Goal: Transaction & Acquisition: Book appointment/travel/reservation

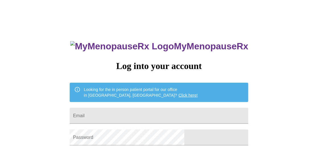
type input "[EMAIL_ADDRESS][DOMAIN_NAME]"
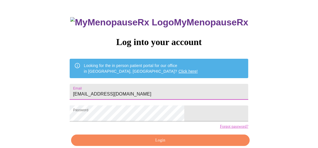
scroll to position [50, 0]
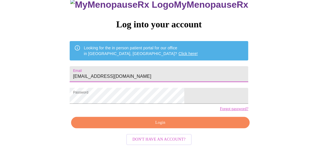
click at [172, 121] on span "Login" at bounding box center [161, 122] width 166 height 7
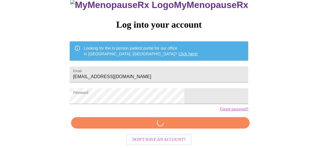
scroll to position [50, 0]
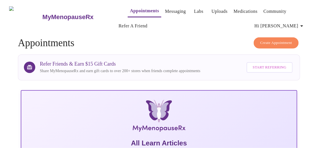
click at [277, 40] on span "Create Appointment" at bounding box center [277, 43] width 32 height 7
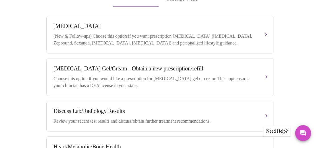
scroll to position [184, 0]
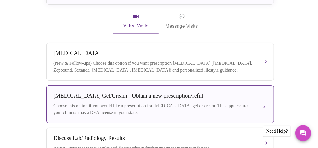
click at [225, 95] on div "[MEDICAL_DATA] Gel/Cream - Obtain a new prescription/refill Choose this option …" at bounding box center [161, 104] width 214 height 24
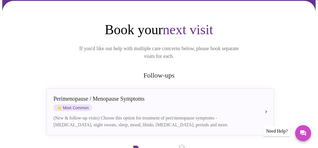
scroll to position [22, 0]
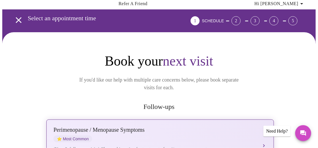
click at [213, 126] on div "Perimenopause / Menopause Symptoms" at bounding box center [155, 129] width 202 height 7
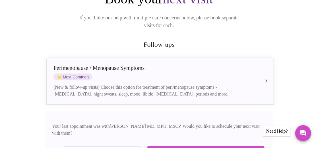
scroll to position [91, 0]
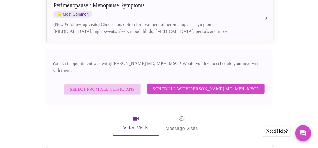
click at [122, 85] on span "Select from All Clinicians" at bounding box center [102, 88] width 65 height 7
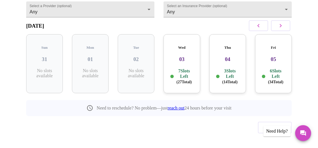
scroll to position [67, 0]
click at [182, 68] on p "7 Slots Left ( 27 Total)" at bounding box center [184, 76] width 19 height 17
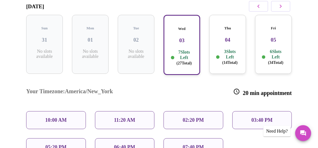
scroll to position [95, 0]
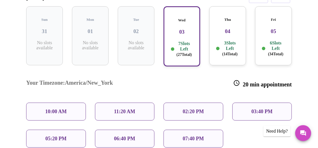
click at [231, 41] on p "3 Slots Left ( 14 Total)" at bounding box center [230, 48] width 19 height 17
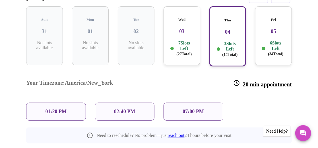
click at [270, 42] on p "6 Slots Left ( 34 Total)" at bounding box center [276, 48] width 19 height 17
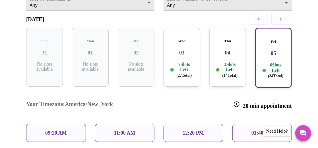
scroll to position [53, 0]
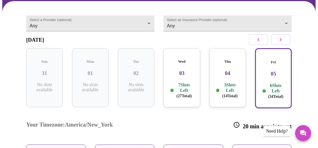
click at [282, 41] on icon "button" at bounding box center [281, 39] width 2 height 3
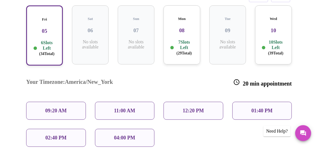
scroll to position [96, 0]
click at [185, 44] on p "7 Slots Left ( 29 Total)" at bounding box center [184, 48] width 19 height 17
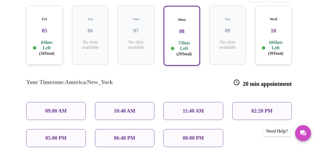
click at [273, 41] on p "10 Slots Left ( 39 Total)" at bounding box center [276, 48] width 19 height 17
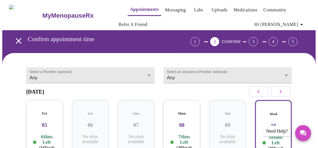
scroll to position [2, 0]
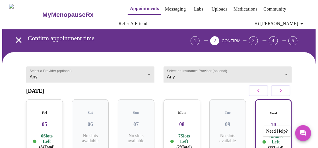
click at [259, 92] on icon "button" at bounding box center [259, 90] width 7 height 7
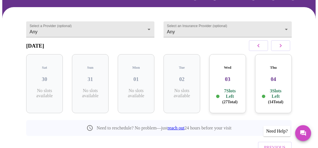
scroll to position [54, 0]
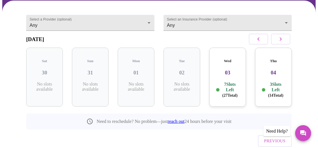
click at [239, 87] on p "7 Slots Left ( 27 Total)" at bounding box center [230, 89] width 19 height 17
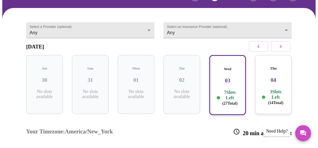
scroll to position [0, 0]
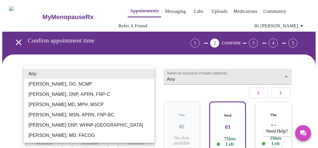
click at [186, 72] on div at bounding box center [159, 74] width 318 height 148
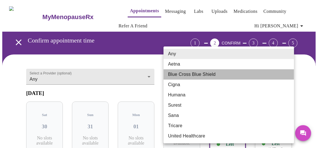
click at [191, 74] on li "Blue Cross Blue Shield" at bounding box center [229, 74] width 131 height 10
type input "Blue Cross Blue Shield"
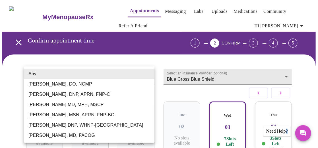
click at [136, 83] on li "[PERSON_NAME], DO, NCMP" at bounding box center [89, 84] width 131 height 10
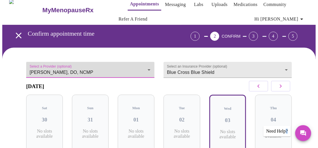
scroll to position [8, 0]
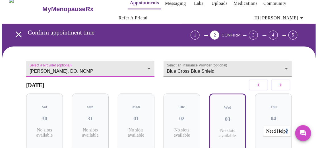
click at [133, 69] on body "MyMenopauseRx Appointments Messaging Labs Uploads Medications Community Refer a…" at bounding box center [159, 108] width 314 height 228
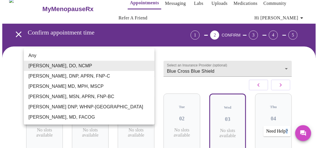
click at [132, 77] on li "[PERSON_NAME], DNP, APRN, FNP-C" at bounding box center [89, 76] width 131 height 10
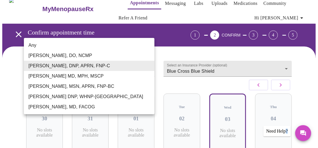
click at [131, 65] on body "MyMenopauseRx Appointments Messaging Labs Uploads Medications Community Refer a…" at bounding box center [159, 108] width 314 height 228
click at [131, 74] on li "[PERSON_NAME] MD, MPH, MSCP" at bounding box center [89, 76] width 131 height 10
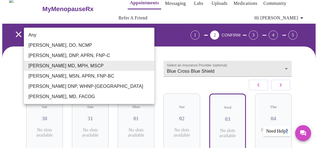
click at [129, 64] on body "MyMenopauseRx Appointments Messaging Labs Uploads Medications Community Refer a…" at bounding box center [159, 108] width 314 height 228
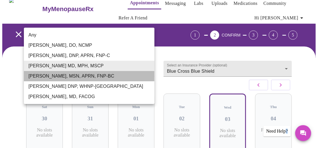
click at [127, 78] on li "[PERSON_NAME], MSN, APRN, FNP-BC" at bounding box center [89, 76] width 131 height 10
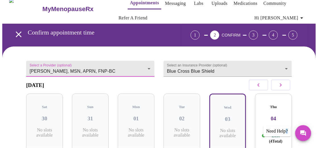
click at [124, 65] on body "MyMenopauseRx Appointments Messaging Labs Uploads Medications Community Refer a…" at bounding box center [159, 108] width 314 height 228
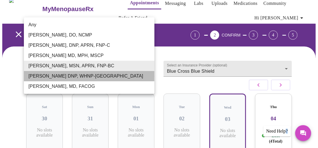
click at [122, 77] on li "[PERSON_NAME] DNP, WHNP-[GEOGRAPHIC_DATA]" at bounding box center [89, 76] width 131 height 10
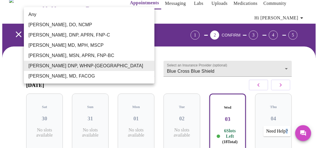
click at [122, 66] on body "MyMenopauseRx Appointments Messaging Labs Uploads Medications Community Refer a…" at bounding box center [159, 148] width 314 height 309
click at [119, 77] on li "[PERSON_NAME], MD, FACOG" at bounding box center [89, 76] width 131 height 10
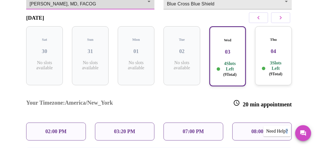
scroll to position [61, 0]
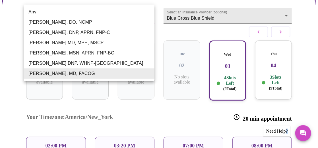
click at [134, 14] on body "MyMenopauseRx Appointments Messaging Labs Uploads Medications Community Refer a…" at bounding box center [159, 82] width 314 height 282
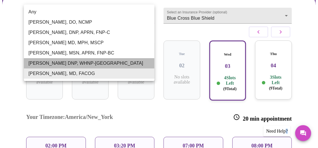
click at [114, 62] on li "[PERSON_NAME] DNP, WHNP-[GEOGRAPHIC_DATA]" at bounding box center [89, 63] width 131 height 10
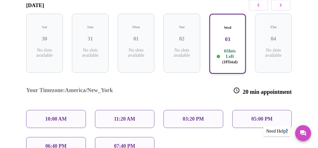
scroll to position [28, 0]
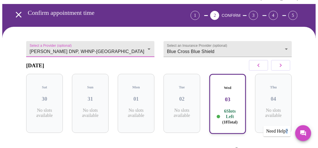
click at [107, 46] on body "MyMenopauseRx Appointments Messaging Labs Uploads Medications Community Refer a…" at bounding box center [159, 129] width 314 height 309
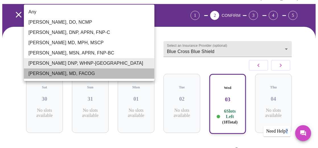
click at [88, 73] on li "[PERSON_NAME], MD, FACOG" at bounding box center [89, 73] width 131 height 10
type input "[PERSON_NAME], MD, FACOG"
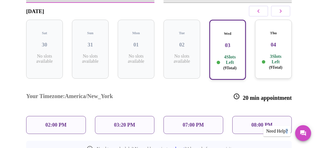
scroll to position [120, 0]
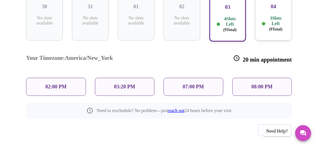
click at [193, 84] on p "07:00 PM" at bounding box center [193, 87] width 21 height 6
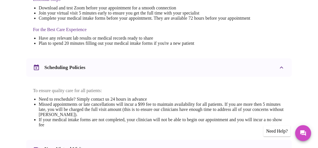
scroll to position [181, 0]
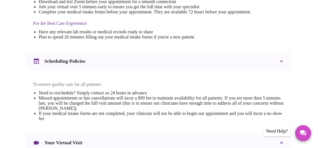
click at [283, 63] on icon at bounding box center [282, 61] width 7 height 7
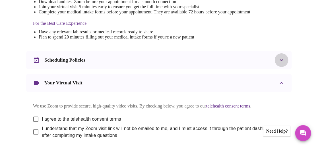
click at [283, 63] on icon at bounding box center [282, 60] width 7 height 7
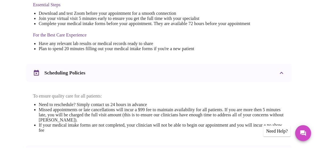
scroll to position [60, 0]
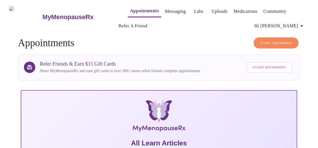
click at [273, 40] on span "Create Appointment" at bounding box center [277, 43] width 32 height 7
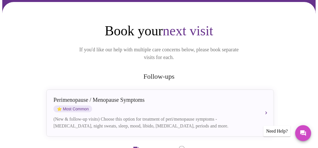
scroll to position [53, 0]
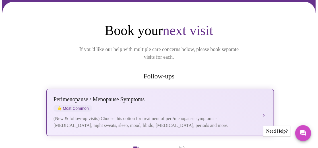
click at [176, 117] on div "(New & follow-up visits) Choose this option for treatment of peri/menopause sym…" at bounding box center [155, 122] width 202 height 14
click at [265, 104] on button "[MEDICAL_DATA] / Menopause Symptoms ⭐ Most Common (New & follow-up visits) Choo…" at bounding box center [160, 112] width 228 height 47
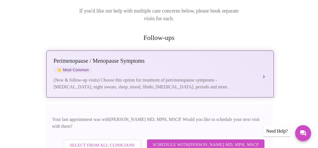
scroll to position [92, 0]
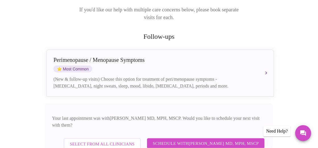
click at [132, 140] on span "Select from All Clinicians" at bounding box center [102, 143] width 65 height 7
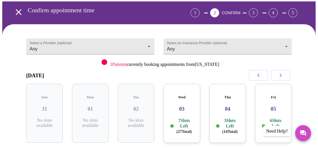
scroll to position [26, 0]
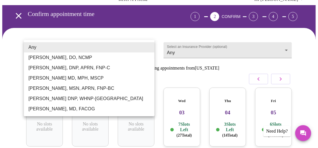
click at [129, 50] on body "MyMenopauseRx Appointments Messaging Labs Uploads Medications Community Refer a…" at bounding box center [159, 95] width 314 height 239
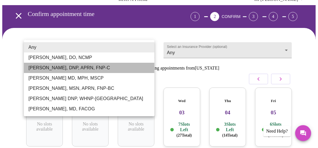
click at [126, 66] on li "[PERSON_NAME], DNP, APRN, FNP-C" at bounding box center [89, 68] width 131 height 10
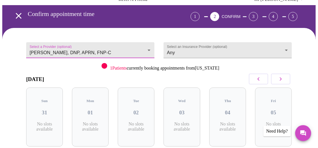
click at [128, 47] on body "MyMenopauseRx Appointments Messaging Labs Uploads Medications Community Refer a…" at bounding box center [159, 95] width 314 height 239
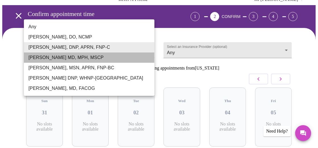
click at [124, 58] on li "[PERSON_NAME] MD, MPH, MSCP" at bounding box center [89, 57] width 131 height 10
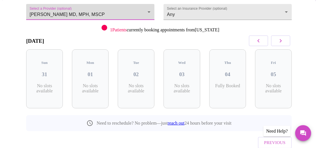
scroll to position [65, 0]
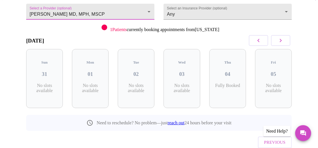
click at [285, 42] on icon "button" at bounding box center [281, 40] width 7 height 7
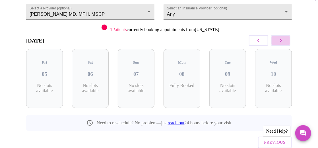
click at [285, 42] on icon "button" at bounding box center [281, 40] width 7 height 7
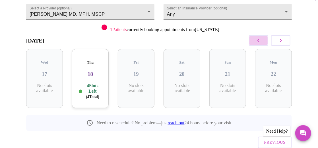
click at [260, 40] on icon "button" at bounding box center [259, 40] width 7 height 7
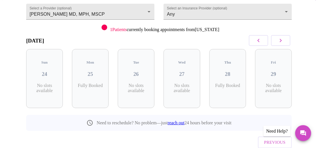
click at [260, 40] on icon "button" at bounding box center [259, 40] width 7 height 7
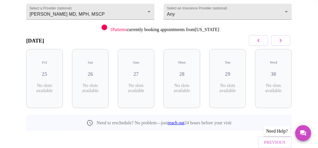
click at [260, 40] on icon "button" at bounding box center [259, 40] width 7 height 7
click at [278, 38] on button "button" at bounding box center [280, 40] width 19 height 11
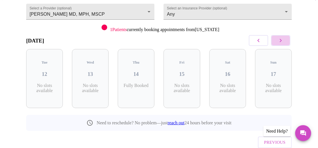
click at [278, 38] on button "button" at bounding box center [280, 40] width 19 height 11
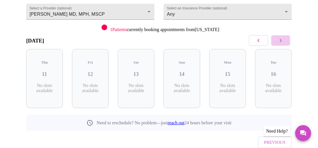
click at [278, 38] on button "button" at bounding box center [280, 40] width 19 height 11
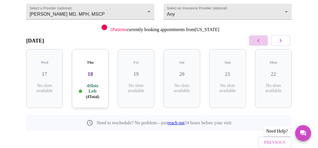
click at [258, 43] on button "button" at bounding box center [258, 40] width 19 height 11
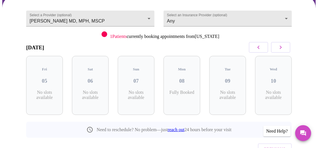
scroll to position [58, 0]
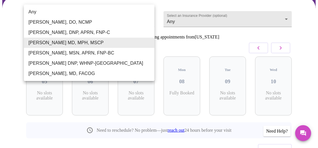
click at [126, 15] on body "MyMenopauseRx Appointments Messaging Labs Uploads Medications Community Refer a…" at bounding box center [159, 64] width 314 height 239
click at [115, 50] on li "[PERSON_NAME], MSN, APRN, FNP-BC" at bounding box center [89, 53] width 131 height 10
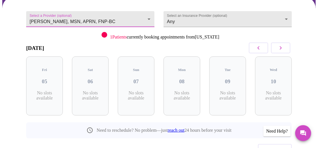
click at [120, 16] on body "MyMenopauseRx Appointments Messaging Labs Uploads Medications Community Refer a…" at bounding box center [159, 64] width 314 height 239
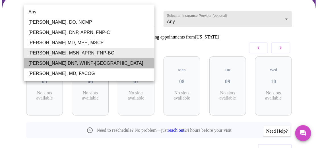
click at [107, 63] on li "[PERSON_NAME] DNP, WHNP-[GEOGRAPHIC_DATA]" at bounding box center [89, 63] width 131 height 10
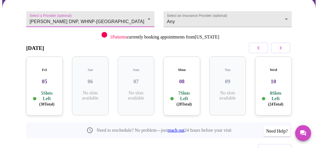
click at [258, 50] on button "button" at bounding box center [258, 47] width 19 height 11
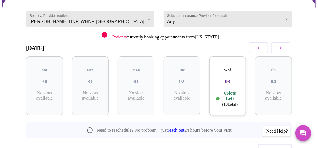
click at [127, 13] on body "MyMenopauseRx Appointments Messaging Labs Uploads Medications Community Refer a…" at bounding box center [159, 64] width 314 height 239
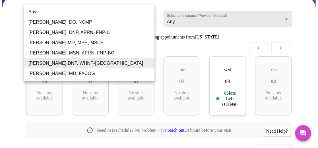
click at [118, 21] on li "[PERSON_NAME], DO, NCMP" at bounding box center [89, 22] width 131 height 10
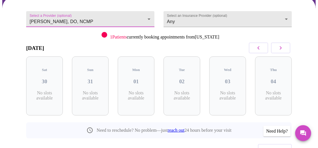
click at [123, 13] on body "MyMenopauseRx Appointments Messaging Labs Uploads Medications Community Refer a…" at bounding box center [159, 64] width 314 height 239
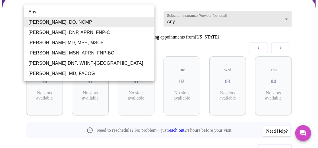
click at [121, 33] on li "[PERSON_NAME], DNP, APRN, FNP-C" at bounding box center [89, 32] width 131 height 10
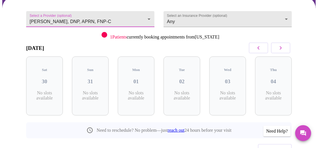
click at [122, 17] on body "MyMenopauseRx Appointments Messaging Labs Uploads Medications Community Refer a…" at bounding box center [159, 64] width 314 height 239
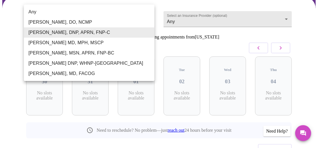
click at [118, 42] on li "[PERSON_NAME] MD, MPH, MSCP" at bounding box center [89, 43] width 131 height 10
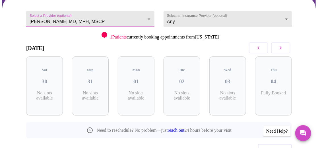
click at [121, 19] on body "MyMenopauseRx Appointments Messaging Labs Uploads Medications Community Refer a…" at bounding box center [159, 64] width 314 height 239
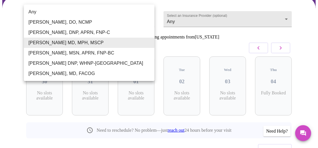
click at [112, 51] on li "[PERSON_NAME], MSN, APRN, FNP-BC" at bounding box center [89, 53] width 131 height 10
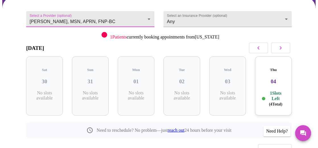
click at [101, 14] on body "MyMenopauseRx Appointments Messaging Labs Uploads Medications Community Refer a…" at bounding box center [159, 64] width 314 height 239
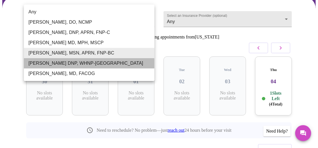
click at [94, 61] on li "[PERSON_NAME] DNP, WHNP-[GEOGRAPHIC_DATA]" at bounding box center [89, 63] width 131 height 10
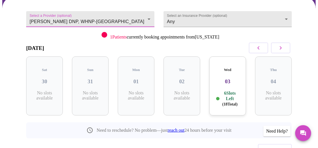
click at [228, 90] on p "6 Slots Left ( 18 Total)" at bounding box center [230, 98] width 19 height 17
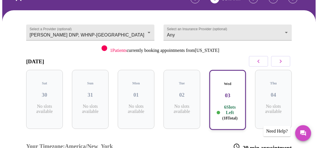
scroll to position [43, 0]
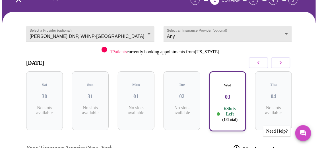
click at [123, 32] on body "MyMenopauseRx Appointments Messaging Labs Uploads Medications Community Refer a…" at bounding box center [159, 121] width 314 height 322
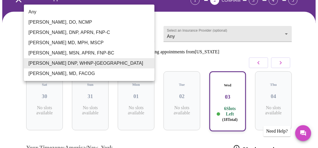
click at [111, 71] on li "[PERSON_NAME], MD, FACOG" at bounding box center [89, 73] width 131 height 10
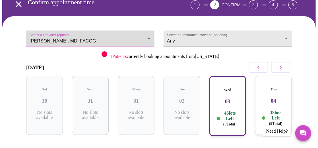
scroll to position [32, 0]
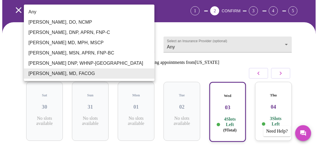
click at [126, 41] on body "MyMenopauseRx Appointments Messaging Labs Uploads Medications Community Refer a…" at bounding box center [159, 117] width 314 height 295
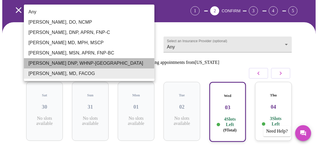
click at [109, 62] on li "[PERSON_NAME] DNP, WHNP-[GEOGRAPHIC_DATA]" at bounding box center [89, 63] width 131 height 10
type input "[PERSON_NAME] DNP, WHNP-[GEOGRAPHIC_DATA]"
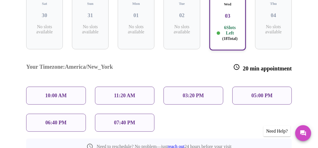
scroll to position [124, 0]
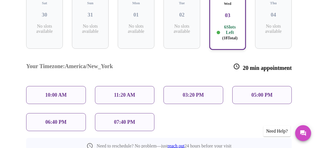
click at [258, 92] on p "05:00 PM" at bounding box center [262, 95] width 21 height 6
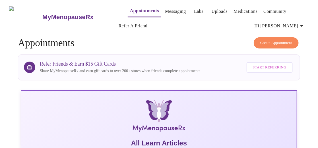
click at [274, 40] on span "Create Appointment" at bounding box center [277, 43] width 32 height 7
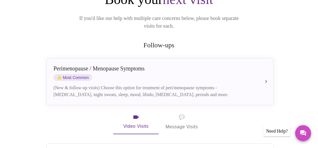
scroll to position [88, 0]
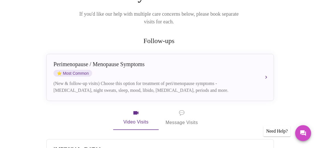
click at [232, 86] on button "[MEDICAL_DATA] / Menopause Symptoms ⭐ Most Common (New & follow-up visits) Choo…" at bounding box center [160, 77] width 228 height 47
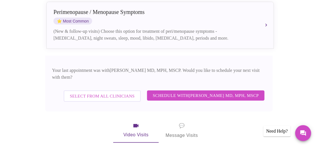
click at [132, 92] on span "Select from All Clinicians" at bounding box center [102, 95] width 65 height 7
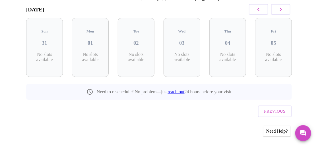
scroll to position [84, 0]
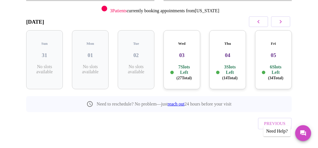
click at [189, 56] on div "Wed 03 7 Slots Left ( 27 Total)" at bounding box center [182, 59] width 37 height 59
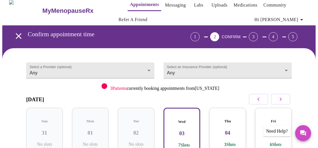
scroll to position [0, 0]
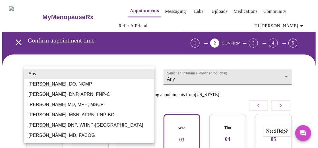
click at [178, 73] on div at bounding box center [159, 74] width 318 height 148
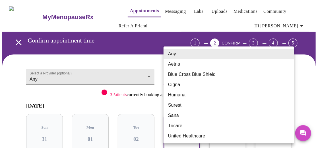
click at [182, 74] on li "Blue Cross Blue Shield" at bounding box center [229, 74] width 131 height 10
type input "Blue Cross Blue Shield"
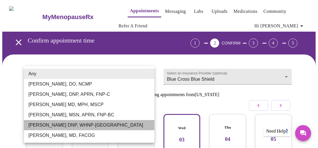
click at [105, 124] on li "[PERSON_NAME] DNP, WHNP-[GEOGRAPHIC_DATA]" at bounding box center [89, 125] width 131 height 10
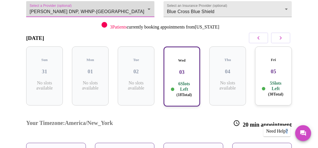
scroll to position [52, 0]
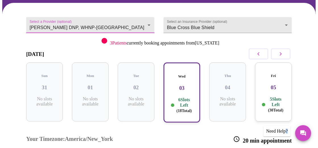
click at [101, 24] on body "MyMenopauseRx Appointments Messaging Labs Uploads Medications Community Refer a…" at bounding box center [159, 112] width 314 height 322
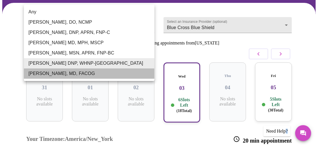
click at [96, 71] on li "[PERSON_NAME], MD, FACOG" at bounding box center [89, 73] width 131 height 10
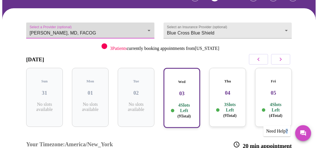
scroll to position [47, 0]
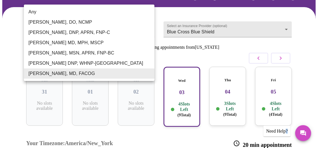
click at [125, 27] on body "MyMenopauseRx Appointments Messaging Labs Uploads Medications Community Refer a…" at bounding box center [159, 102] width 314 height 295
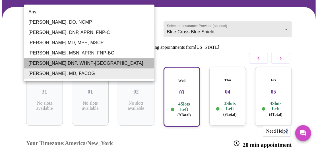
click at [103, 63] on li "[PERSON_NAME] DNP, WHNP-[GEOGRAPHIC_DATA]" at bounding box center [89, 63] width 131 height 10
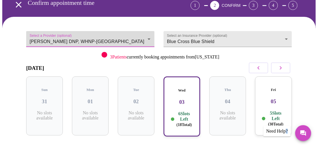
scroll to position [26, 0]
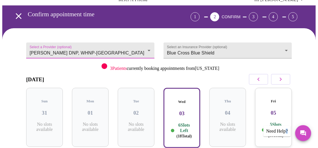
click at [115, 48] on body "MyMenopauseRx Appointments Messaging Labs Uploads Medications Community Refer a…" at bounding box center [159, 137] width 314 height 322
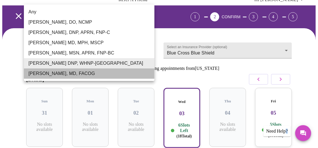
click at [102, 77] on li "[PERSON_NAME], MD, FACOG" at bounding box center [89, 73] width 131 height 10
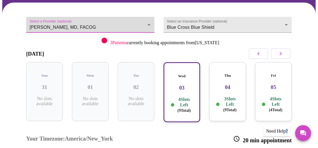
scroll to position [50, 0]
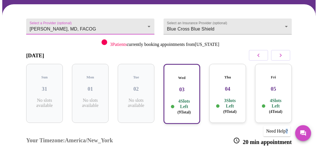
click at [106, 24] on body "MyMenopauseRx Appointments Messaging Labs Uploads Medications Community Refer a…" at bounding box center [159, 99] width 314 height 295
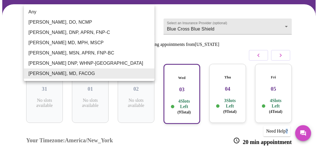
click at [97, 64] on li "[PERSON_NAME] DNP, WHNP-[GEOGRAPHIC_DATA]" at bounding box center [89, 63] width 131 height 10
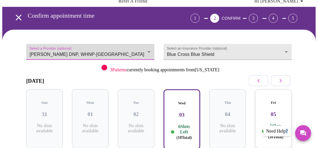
scroll to position [22, 0]
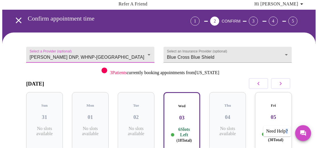
click at [83, 53] on body "MyMenopauseRx Appointments Messaging Labs Uploads Medications Community Refer a…" at bounding box center [159, 141] width 314 height 322
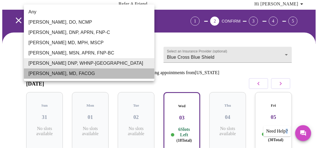
click at [81, 71] on li "[PERSON_NAME], MD, FACOG" at bounding box center [89, 73] width 131 height 10
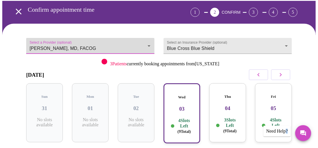
scroll to position [36, 0]
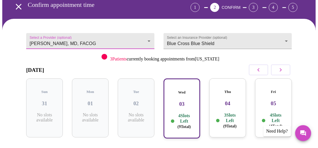
click at [233, 100] on h3 "04" at bounding box center [228, 103] width 28 height 6
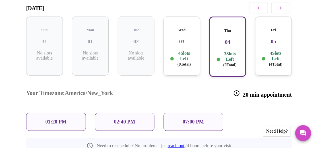
scroll to position [99, 0]
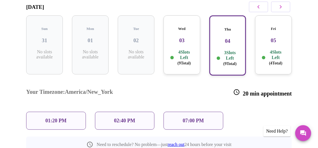
click at [274, 49] on p "4 Slots Left ( 4 Total)" at bounding box center [276, 57] width 19 height 17
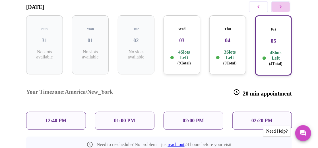
click at [282, 8] on icon "button" at bounding box center [281, 6] width 2 height 3
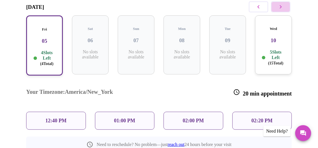
click at [282, 8] on icon "button" at bounding box center [281, 6] width 2 height 3
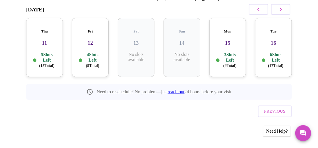
scroll to position [84, 0]
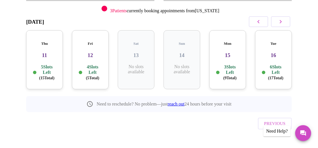
click at [284, 20] on icon "button" at bounding box center [281, 21] width 7 height 7
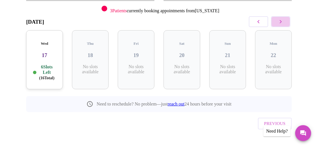
click at [282, 20] on icon "button" at bounding box center [281, 21] width 2 height 3
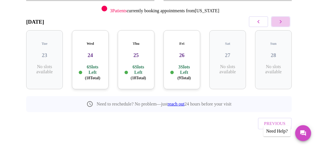
click at [282, 20] on icon "button" at bounding box center [281, 21] width 2 height 3
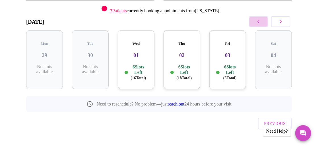
click at [261, 23] on icon "button" at bounding box center [259, 21] width 7 height 7
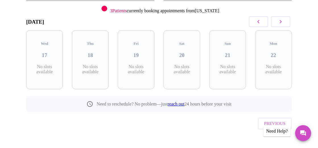
click at [261, 23] on icon "button" at bounding box center [259, 21] width 7 height 7
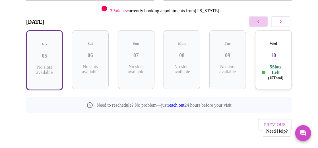
click at [261, 23] on icon "button" at bounding box center [259, 21] width 7 height 7
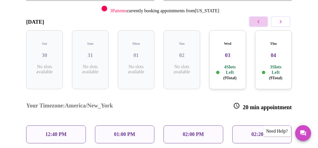
click at [261, 23] on icon "button" at bounding box center [259, 21] width 7 height 7
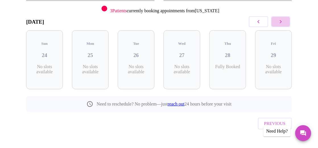
click at [282, 24] on icon "button" at bounding box center [281, 21] width 7 height 7
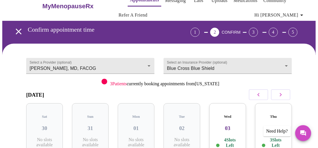
scroll to position [8, 0]
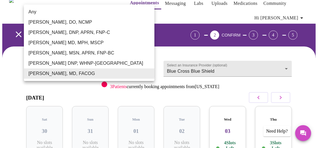
click at [141, 67] on body "MyMenopauseRx Appointments Messaging Labs Uploads Medications Community Refer a…" at bounding box center [159, 140] width 314 height 293
click at [134, 62] on li "[PERSON_NAME] DNP, WHNP-[GEOGRAPHIC_DATA]" at bounding box center [89, 63] width 131 height 10
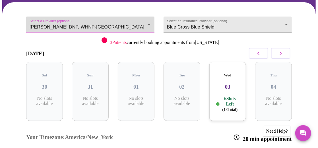
scroll to position [60, 0]
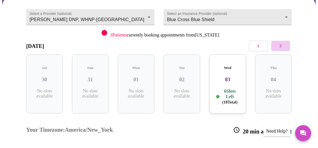
click at [282, 46] on icon "button" at bounding box center [281, 45] width 2 height 3
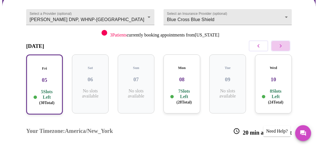
click at [282, 46] on icon "button" at bounding box center [281, 45] width 2 height 3
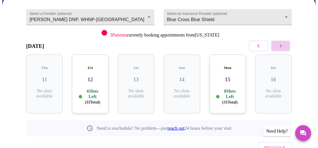
click at [282, 46] on icon "button" at bounding box center [281, 45] width 2 height 3
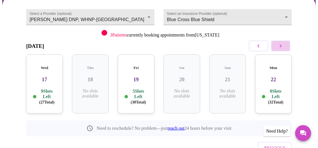
click at [282, 46] on icon "button" at bounding box center [281, 45] width 2 height 3
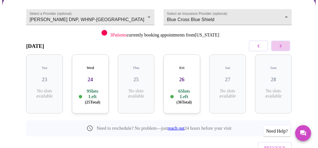
click at [282, 46] on icon "button" at bounding box center [281, 45] width 2 height 3
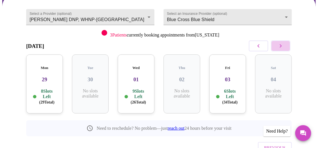
click at [282, 46] on icon "button" at bounding box center [281, 45] width 2 height 3
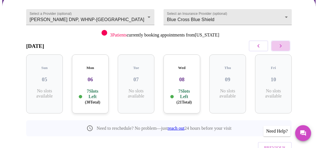
click at [282, 46] on icon "button" at bounding box center [281, 45] width 2 height 3
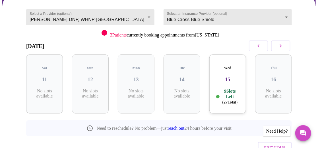
click at [282, 46] on icon "button" at bounding box center [281, 45] width 2 height 3
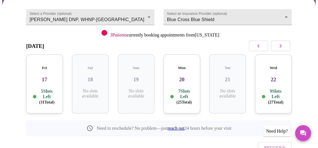
click at [191, 82] on div "Mon 20 7 Slots Left ( 25 Total)" at bounding box center [182, 83] width 37 height 59
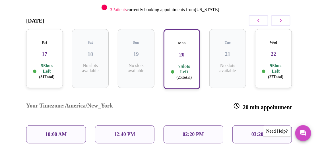
scroll to position [68, 0]
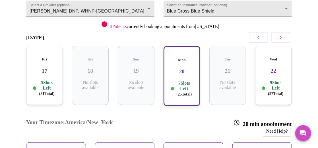
click at [274, 73] on div "Wed 22 9 Slots Left ( 27 Total)" at bounding box center [274, 75] width 37 height 59
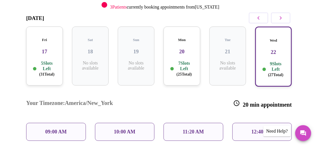
scroll to position [82, 0]
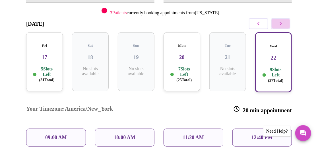
click at [281, 22] on icon "button" at bounding box center [281, 23] width 7 height 7
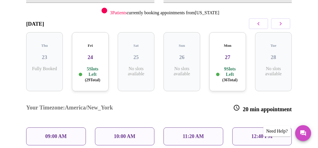
click at [87, 56] on div "Fri 24 5 Slots Left ( 29 Total)" at bounding box center [90, 61] width 37 height 59
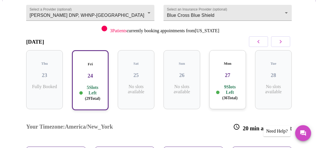
scroll to position [62, 0]
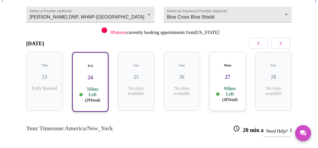
click at [262, 39] on button "button" at bounding box center [258, 43] width 19 height 11
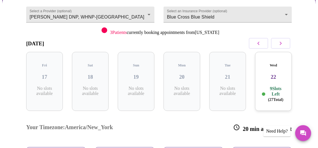
click at [262, 39] on button "button" at bounding box center [258, 43] width 19 height 11
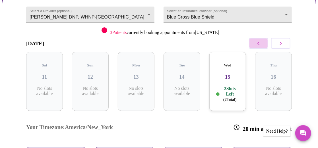
click at [262, 39] on button "button" at bounding box center [258, 43] width 19 height 11
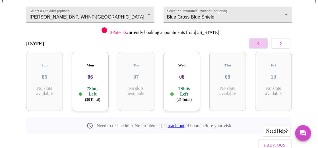
click at [262, 39] on button "button" at bounding box center [258, 43] width 19 height 11
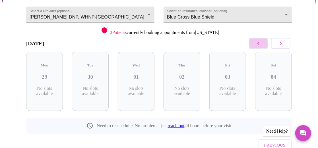
click at [262, 39] on button "button" at bounding box center [258, 43] width 19 height 11
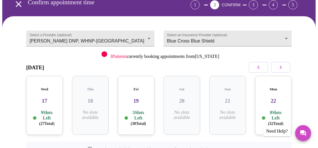
scroll to position [38, 0]
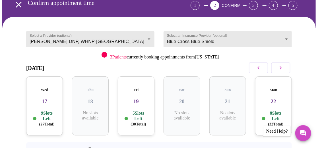
click at [143, 35] on body "MyMenopauseRx Appointments Messaging Labs Uploads Medications Community Refer a…" at bounding box center [159, 84] width 314 height 239
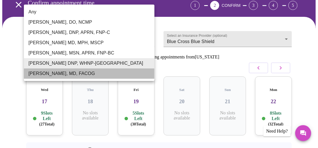
click at [111, 73] on li "[PERSON_NAME], MD, FACOG" at bounding box center [89, 73] width 131 height 10
type input "[PERSON_NAME], MD, FACOG"
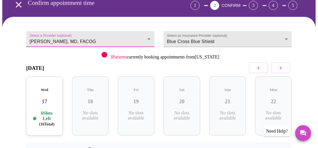
click at [259, 67] on icon "button" at bounding box center [259, 67] width 7 height 7
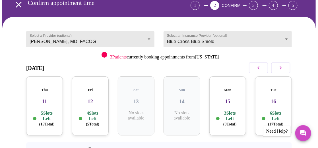
click at [230, 110] on p "3 Slots Left ( 9 Total)" at bounding box center [230, 118] width 19 height 17
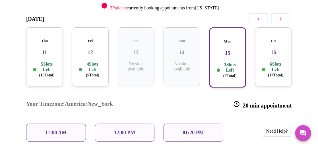
scroll to position [86, 0]
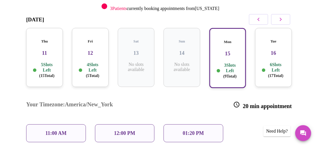
click at [265, 62] on div "6 Slots Left ( 17 Total)" at bounding box center [274, 70] width 28 height 17
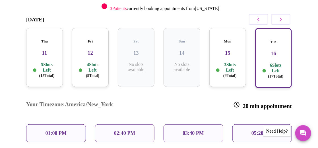
click at [96, 56] on div "Fri 12 4 Slots Left ( 5 Total)" at bounding box center [90, 57] width 37 height 59
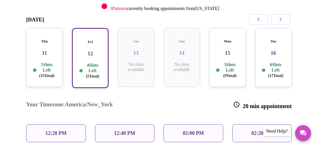
click at [40, 62] on p "5 Slots Left ( 15 Total)" at bounding box center [47, 70] width 19 height 17
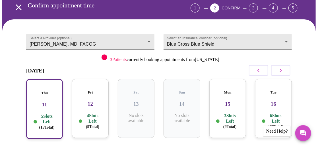
scroll to position [0, 0]
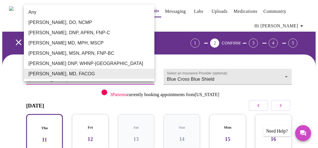
click at [109, 76] on li "[PERSON_NAME], MD, FACOG" at bounding box center [89, 74] width 131 height 10
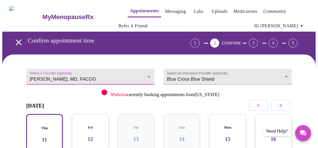
click at [259, 100] on button "button" at bounding box center [258, 105] width 19 height 11
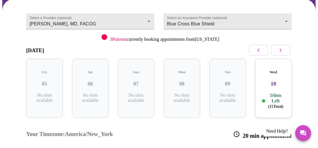
scroll to position [55, 0]
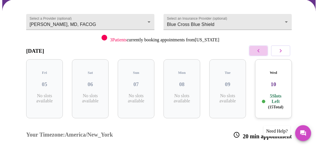
click at [262, 50] on icon "button" at bounding box center [259, 50] width 7 height 7
click at [230, 83] on div "Wed 03 2 Slots Left ( 2 Total)" at bounding box center [228, 88] width 37 height 59
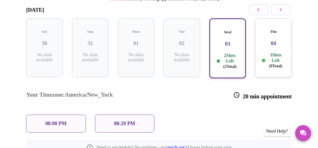
scroll to position [105, 0]
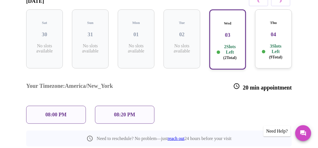
click at [282, 43] on p "3 Slots Left ( 9 Total)" at bounding box center [276, 51] width 19 height 17
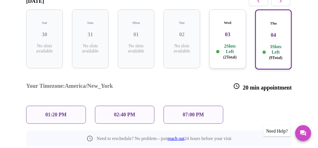
click at [230, 43] on p "2 Slots Left ( 2 Total)" at bounding box center [230, 51] width 19 height 17
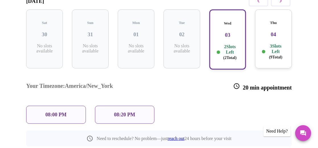
click at [66, 112] on p "08:00 PM" at bounding box center [56, 115] width 21 height 6
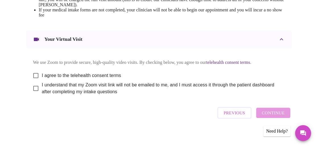
scroll to position [292, 0]
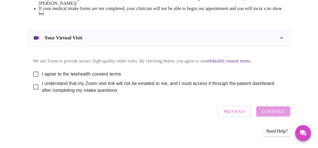
click at [32, 78] on input "I agree to the telehealth consent terms" at bounding box center [36, 74] width 12 height 12
checkbox input "true"
click at [33, 93] on input "I understand that my Zoom visit link will not be emailed to me, and I must acce…" at bounding box center [36, 87] width 12 height 12
checkbox input "true"
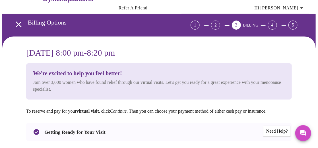
scroll to position [0, 0]
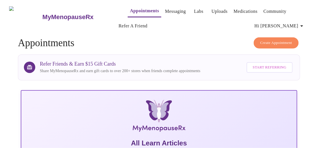
click at [277, 40] on span "Create Appointment" at bounding box center [277, 43] width 32 height 7
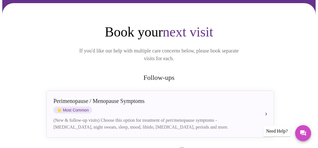
scroll to position [57, 0]
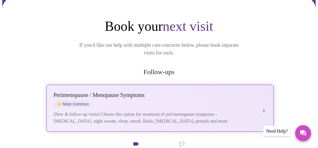
click at [120, 92] on div "Perimenopause / Menopause Symptoms" at bounding box center [155, 95] width 202 height 7
click at [149, 92] on div "[MEDICAL_DATA] / Menopause Symptoms ⭐ Most Common" at bounding box center [155, 100] width 202 height 16
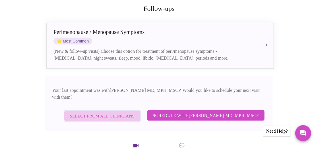
click at [122, 112] on span "Select from All Clinicians" at bounding box center [102, 115] width 65 height 7
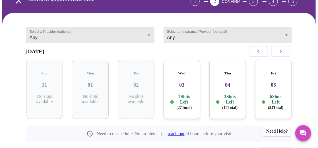
scroll to position [2, 0]
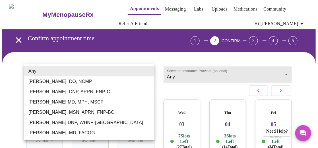
click at [103, 70] on body "MyMenopauseRx Appointments Messaging Labs Uploads Medications Community Refer a…" at bounding box center [159, 113] width 314 height 227
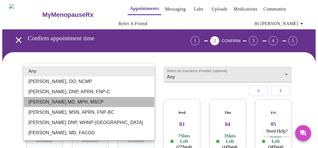
click at [100, 100] on li "[PERSON_NAME] MD, MPH, MSCP" at bounding box center [89, 102] width 131 height 10
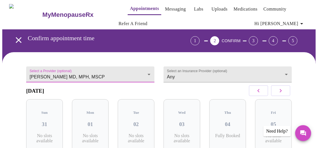
click at [283, 94] on icon "button" at bounding box center [281, 90] width 7 height 7
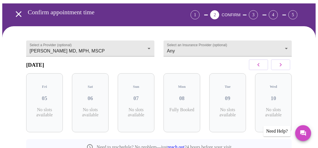
scroll to position [28, 0]
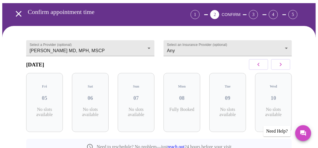
click at [282, 66] on icon "button" at bounding box center [281, 64] width 2 height 3
click at [95, 97] on h3 "18" at bounding box center [91, 98] width 28 height 6
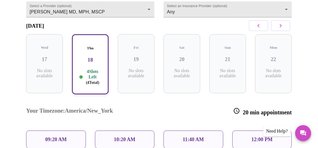
scroll to position [67, 0]
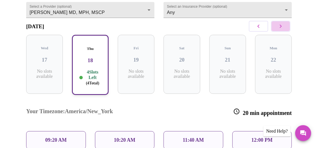
click at [281, 28] on icon "button" at bounding box center [281, 26] width 7 height 7
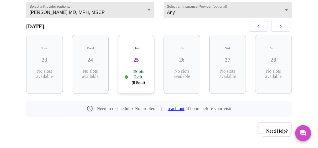
click at [141, 72] on p "4 Slots Left ( 8 Total)" at bounding box center [138, 77] width 19 height 17
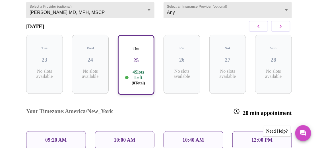
click at [287, 30] on button "button" at bounding box center [280, 26] width 19 height 11
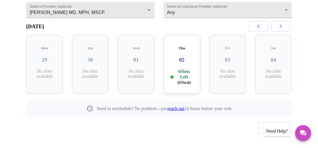
click at [191, 58] on h3 "02" at bounding box center [182, 60] width 28 height 6
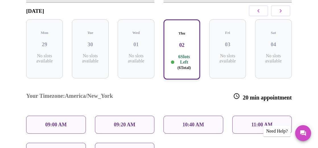
scroll to position [82, 0]
click at [282, 14] on icon "button" at bounding box center [281, 10] width 7 height 7
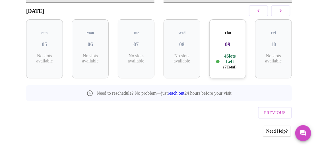
scroll to position [74, 0]
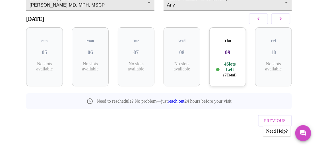
click at [282, 15] on div at bounding box center [270, 19] width 44 height 17
click at [227, 53] on div "Thu 09 4 Slots Left ( 7 Total)" at bounding box center [228, 56] width 37 height 59
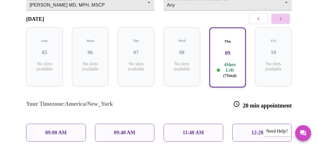
click at [282, 21] on icon "button" at bounding box center [281, 18] width 2 height 3
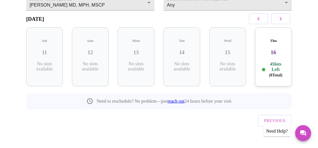
click at [278, 49] on h3 "16" at bounding box center [274, 52] width 28 height 6
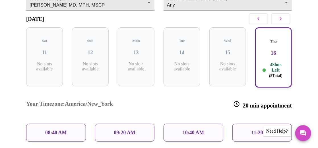
click at [290, 22] on button "button" at bounding box center [280, 18] width 19 height 11
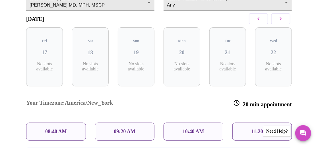
click at [290, 22] on button "button" at bounding box center [280, 18] width 19 height 11
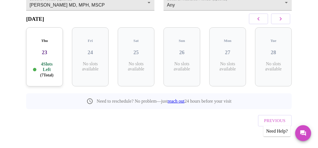
click at [287, 22] on button "button" at bounding box center [280, 18] width 19 height 11
click at [93, 49] on h3 "30" at bounding box center [91, 52] width 28 height 6
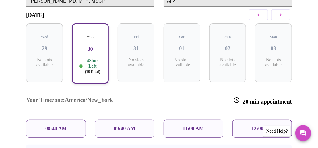
scroll to position [76, 0]
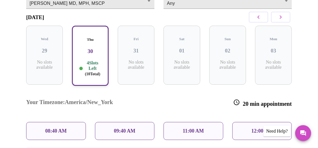
click at [283, 17] on icon "button" at bounding box center [281, 17] width 7 height 7
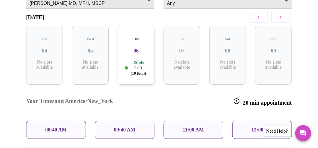
scroll to position [74, 0]
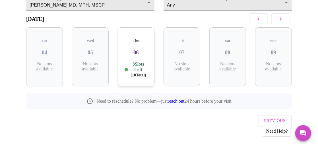
click at [283, 17] on button "button" at bounding box center [280, 18] width 19 height 11
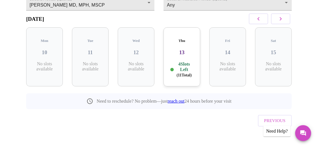
click at [190, 61] on p "4 Slots Left ( 11 Total)" at bounding box center [184, 69] width 19 height 17
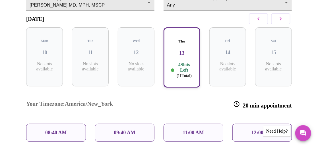
scroll to position [84, 0]
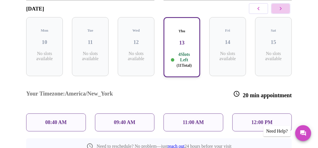
click at [284, 12] on icon "button" at bounding box center [281, 8] width 7 height 7
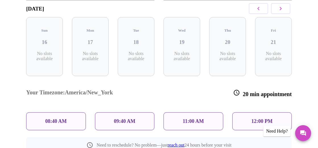
scroll to position [74, 0]
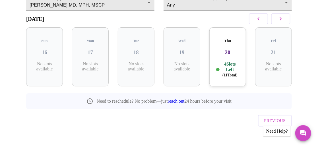
click at [284, 13] on div "Select an Insurance Provider (optional) Any Any" at bounding box center [228, 1] width 138 height 28
click at [224, 54] on div "Thu 20 4 Slots Left ( 11 Total)" at bounding box center [228, 56] width 37 height 59
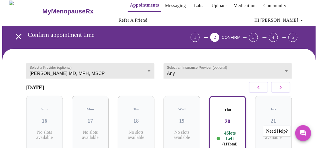
scroll to position [0, 0]
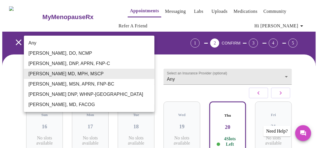
click at [142, 72] on body "MyMenopauseRx Appointments Messaging Labs Uploads Medications Community Refer a…" at bounding box center [159, 143] width 314 height 282
click at [115, 105] on li "[PERSON_NAME], MD, FACOG" at bounding box center [89, 104] width 131 height 10
type input "[PERSON_NAME], MD, FACOG"
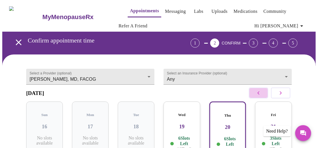
click at [257, 92] on button "button" at bounding box center [258, 92] width 19 height 11
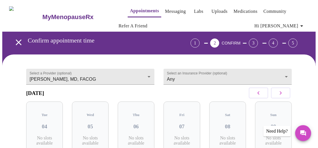
click at [257, 92] on button "button" at bounding box center [258, 92] width 19 height 11
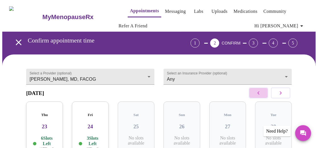
click at [257, 92] on button "button" at bounding box center [258, 92] width 19 height 11
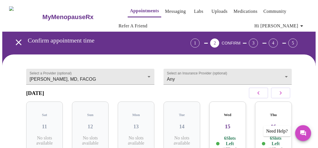
click at [257, 92] on button "button" at bounding box center [258, 92] width 19 height 11
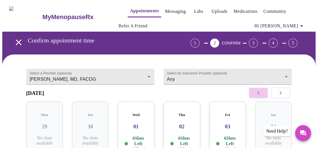
click at [257, 92] on button "button" at bounding box center [258, 92] width 19 height 11
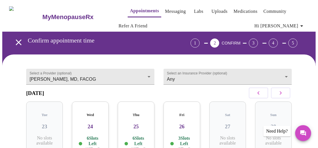
click at [257, 92] on button "button" at bounding box center [258, 92] width 19 height 11
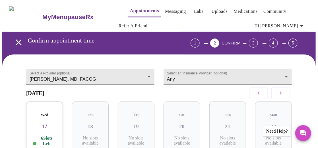
click at [257, 92] on button "button" at bounding box center [258, 92] width 19 height 11
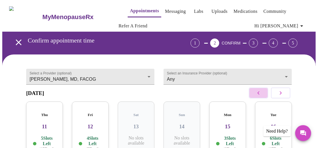
click at [257, 92] on button "button" at bounding box center [258, 92] width 19 height 11
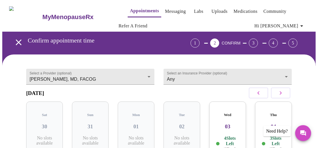
click at [233, 124] on h3 "03" at bounding box center [228, 126] width 28 height 6
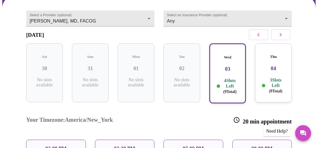
scroll to position [58, 0]
click at [274, 79] on p "3 Slots Left ( 9 Total)" at bounding box center [276, 85] width 19 height 17
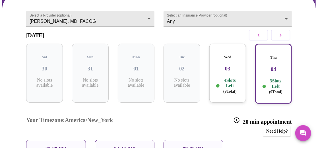
click at [228, 70] on div "Wed 03 4 Slots Left ( 9 Total)" at bounding box center [228, 73] width 37 height 59
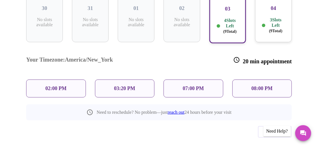
scroll to position [118, 0]
click at [280, 24] on p "3 Slots Left ( 9 Total)" at bounding box center [276, 25] width 19 height 17
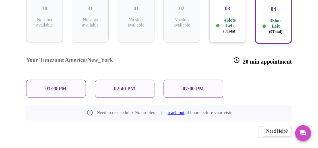
click at [240, 17] on p "4 Slots Left ( 9 Total)" at bounding box center [230, 25] width 19 height 17
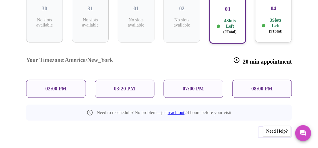
click at [255, 86] on p "08:00 PM" at bounding box center [262, 89] width 21 height 6
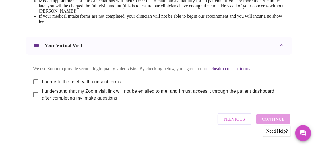
scroll to position [295, 0]
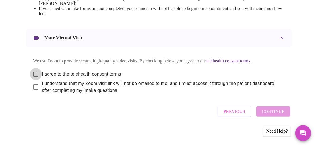
click at [34, 71] on input "I agree to the telehealth consent terms" at bounding box center [36, 74] width 12 height 12
checkbox input "true"
click at [33, 86] on input "I understand that my Zoom visit link will not be emailed to me, and I must acce…" at bounding box center [36, 87] width 12 height 12
checkbox input "true"
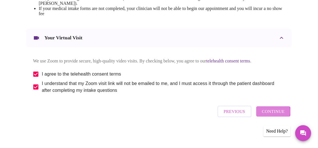
click at [270, 114] on span "Continue" at bounding box center [273, 111] width 23 height 7
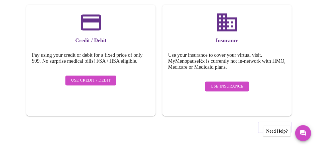
click at [222, 83] on span "Use Insurance" at bounding box center [227, 86] width 33 height 7
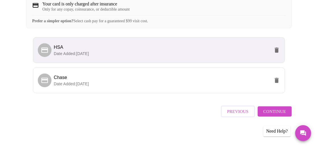
scroll to position [137, 0]
click at [273, 113] on span "Continue" at bounding box center [275, 111] width 23 height 7
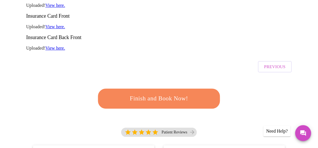
scroll to position [119, 0]
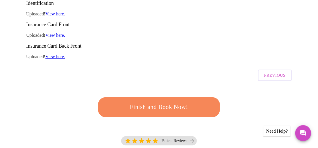
click at [186, 102] on span "Finish and Book Now!" at bounding box center [159, 107] width 105 height 11
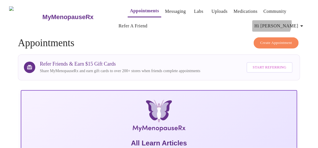
click at [295, 22] on span "Hi [PERSON_NAME]" at bounding box center [280, 26] width 51 height 8
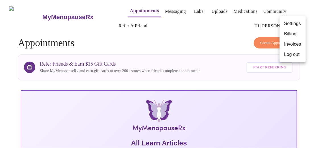
click at [291, 34] on li "Billing" at bounding box center [293, 34] width 26 height 10
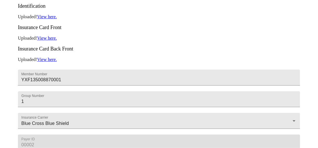
scroll to position [216, 0]
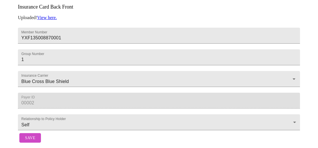
click at [30, 137] on span "Save" at bounding box center [30, 137] width 10 height 7
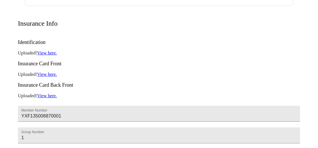
scroll to position [128, 0]
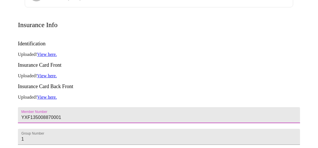
click at [34, 107] on input "YXF135008870001" at bounding box center [159, 115] width 283 height 16
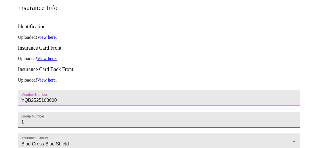
type input "YQB2525108000"
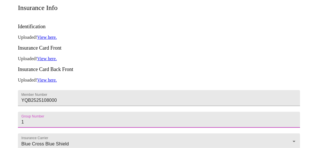
click at [27, 112] on input "1" at bounding box center [159, 120] width 283 height 16
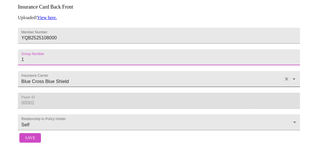
scroll to position [216, 0]
click at [32, 134] on span "Save" at bounding box center [30, 137] width 10 height 7
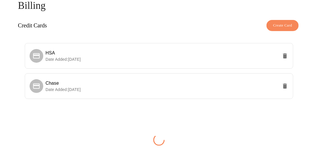
scroll to position [216, 0]
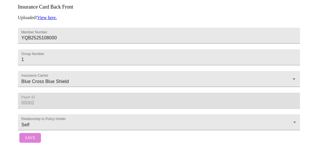
click at [30, 134] on span "Save" at bounding box center [30, 137] width 10 height 7
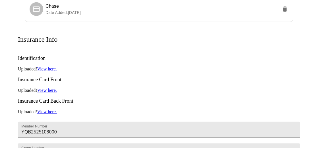
scroll to position [0, 0]
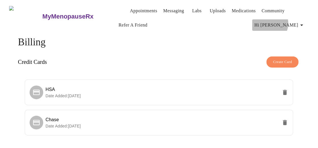
click at [291, 21] on span "Hi [PERSON_NAME]" at bounding box center [280, 25] width 51 height 8
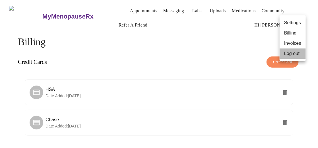
click at [287, 56] on li "Log out" at bounding box center [293, 53] width 26 height 10
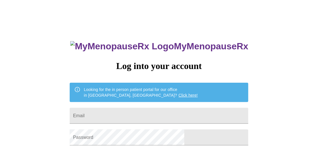
type input "[EMAIL_ADDRESS][DOMAIN_NAME]"
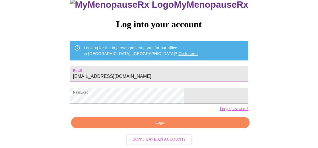
scroll to position [50, 0]
click at [152, 116] on div "MyMenopauseRx Log into your account Looking for the in person patient portal fo…" at bounding box center [159, 64] width 190 height 148
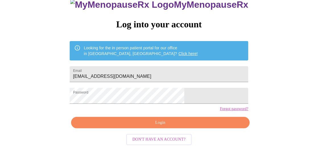
click at [152, 125] on span "Login" at bounding box center [161, 122] width 166 height 7
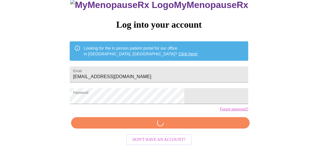
scroll to position [50, 0]
